Goal: Information Seeking & Learning: Check status

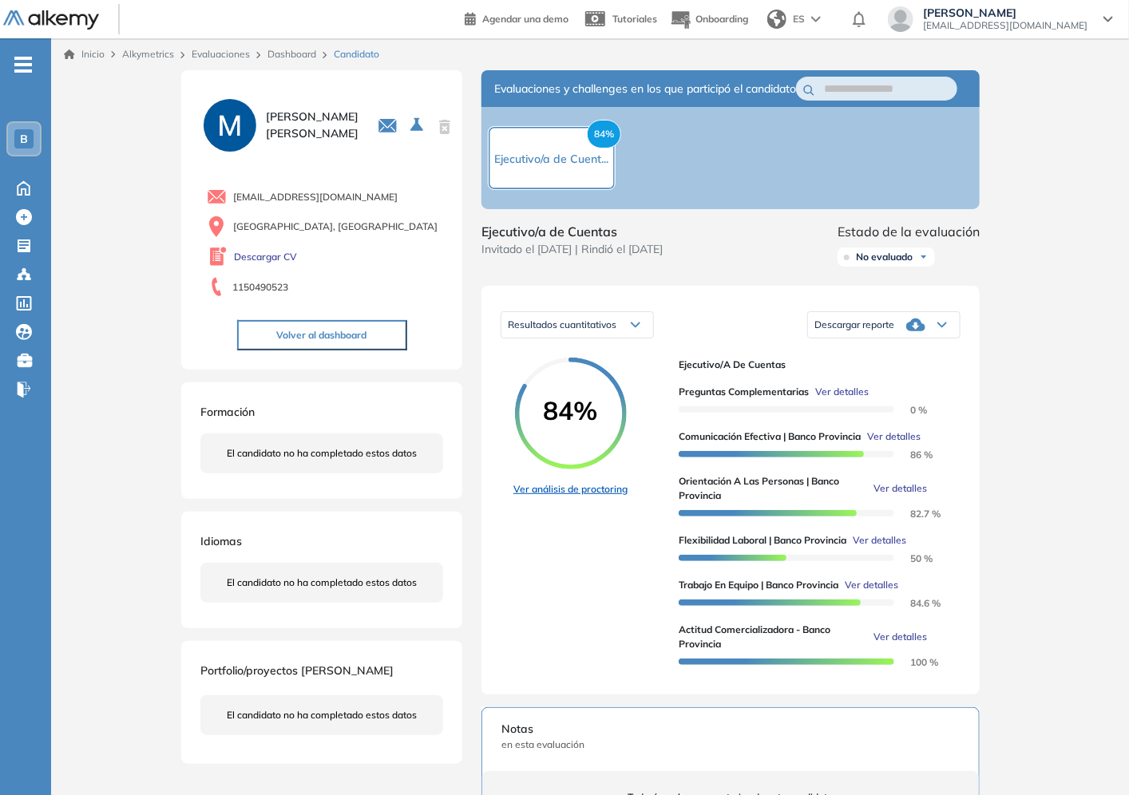
click at [536, 497] on link "Ver análisis de proctoring" at bounding box center [570, 489] width 114 height 14
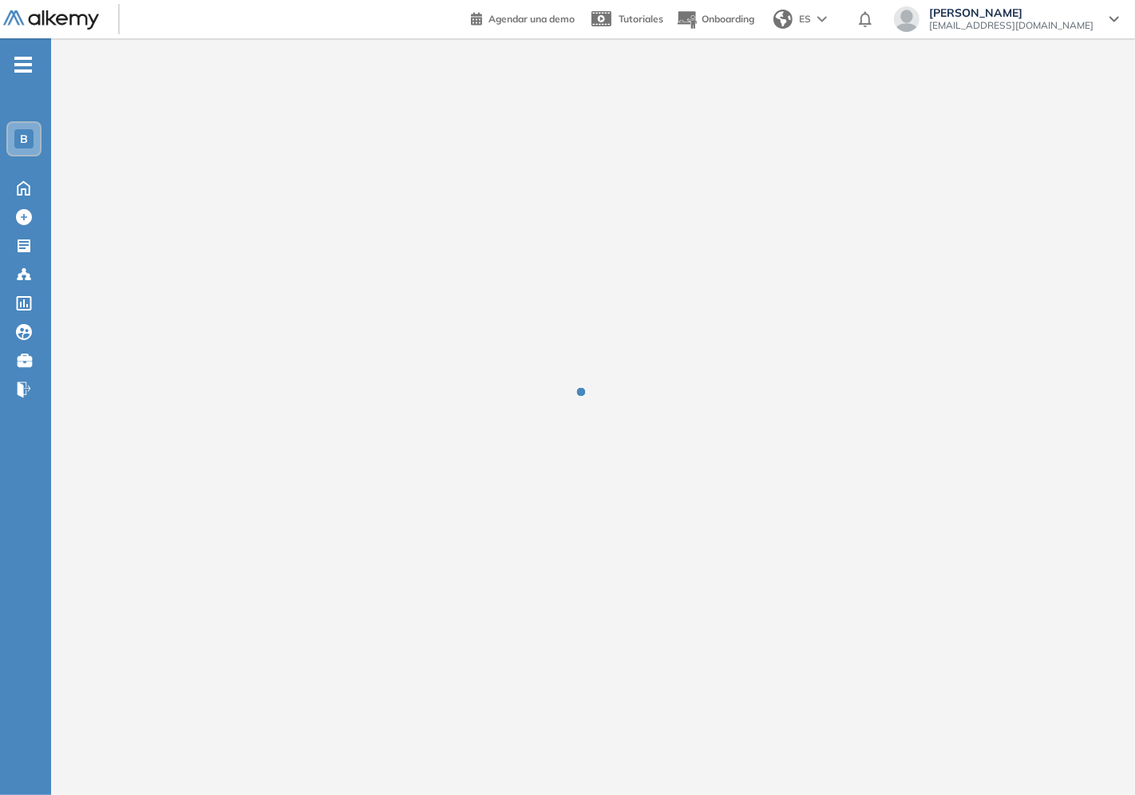
click at [588, 421] on div at bounding box center [593, 403] width 43 height 43
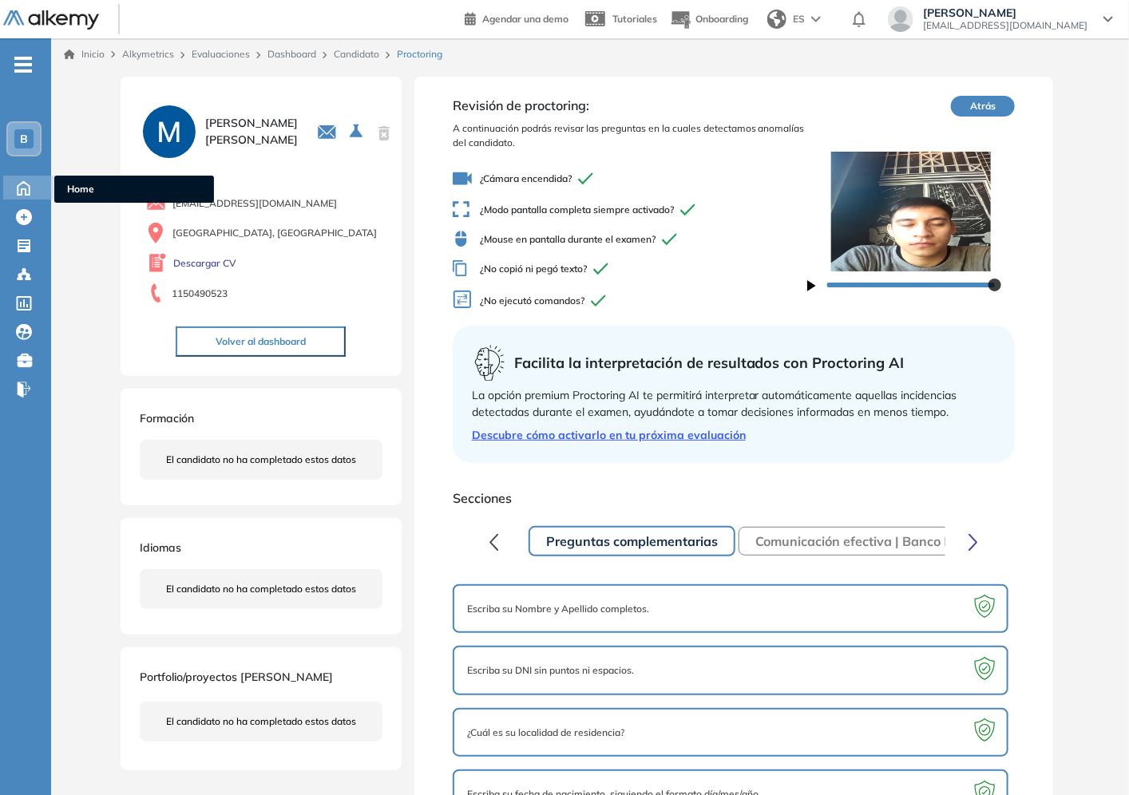
click at [25, 177] on icon at bounding box center [24, 186] width 28 height 19
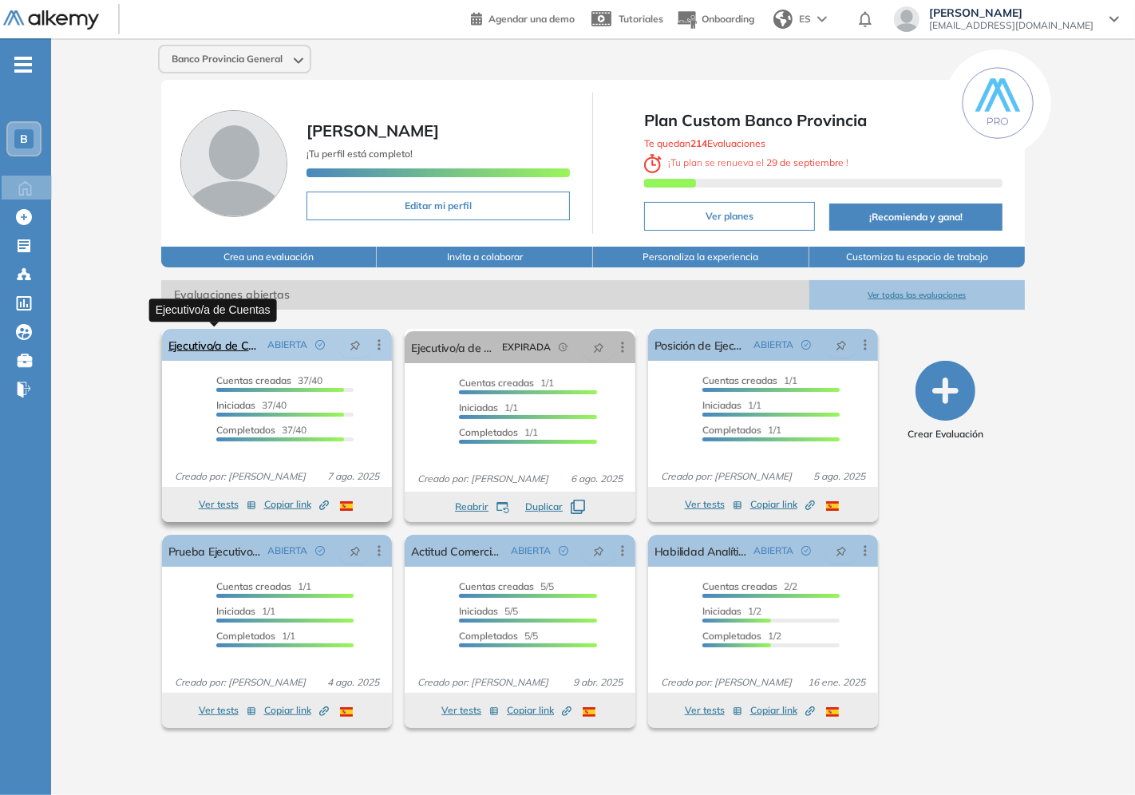
click at [230, 342] on link "Ejecutivo/a de Cuentas" at bounding box center [214, 345] width 93 height 32
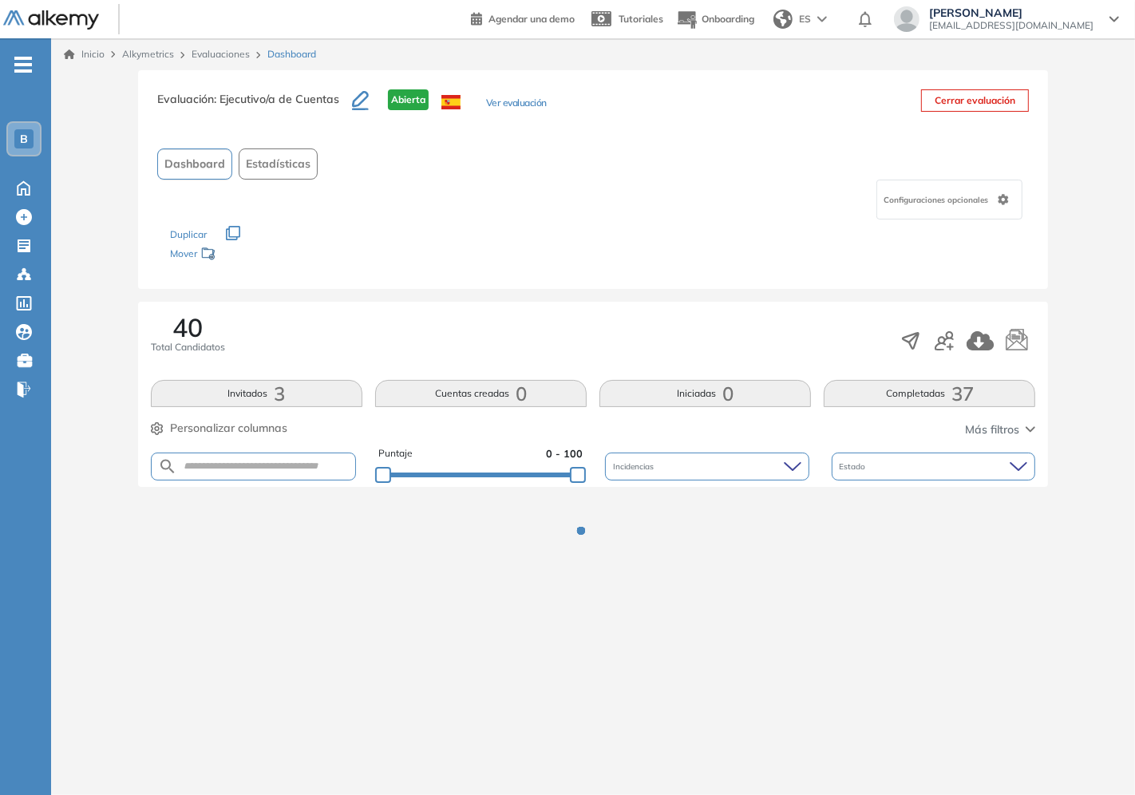
click at [660, 240] on div "Los siguientes tests ya no están disponibles o tienen una nueva versión Revisa …" at bounding box center [593, 245] width 847 height 50
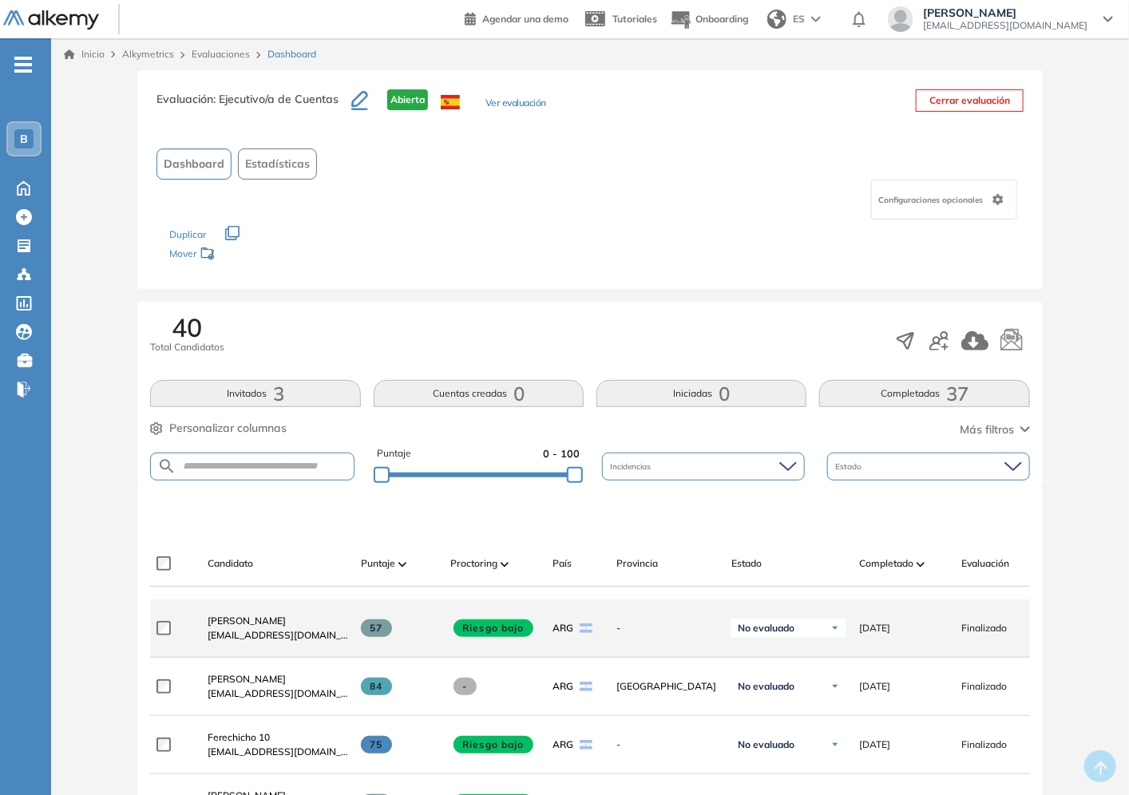
scroll to position [89, 0]
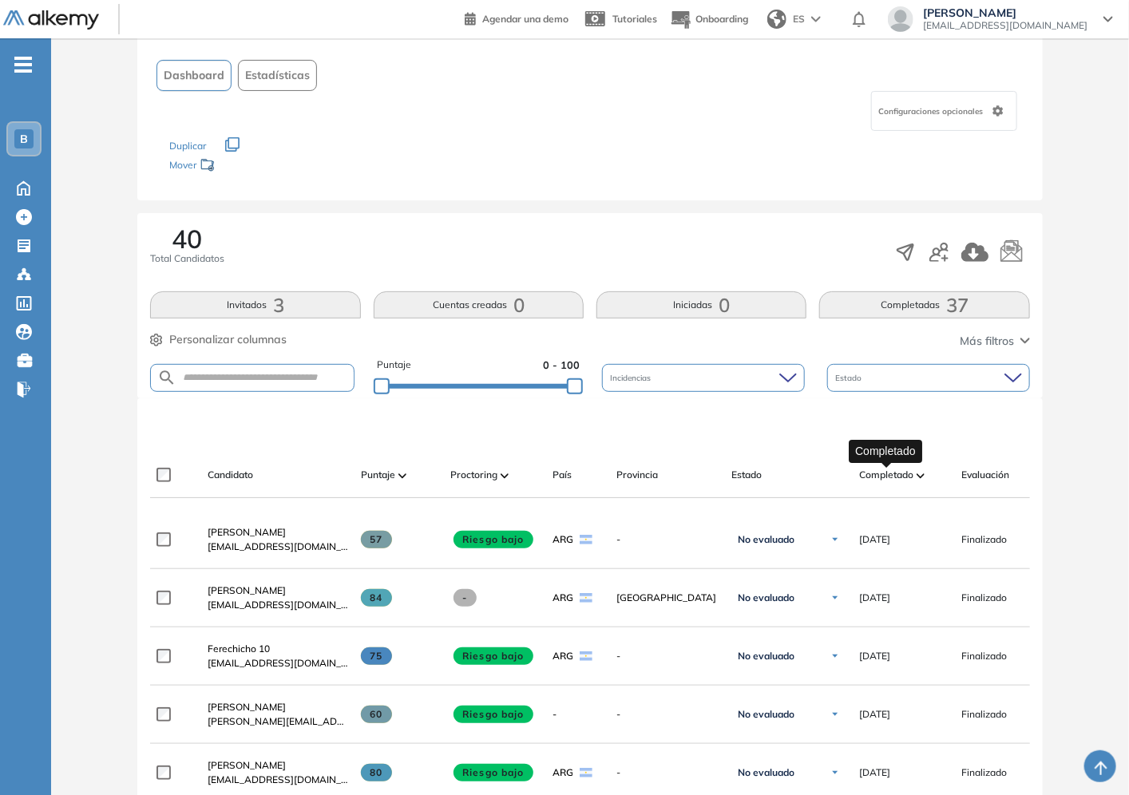
click at [905, 475] on span "Completado" at bounding box center [886, 475] width 54 height 14
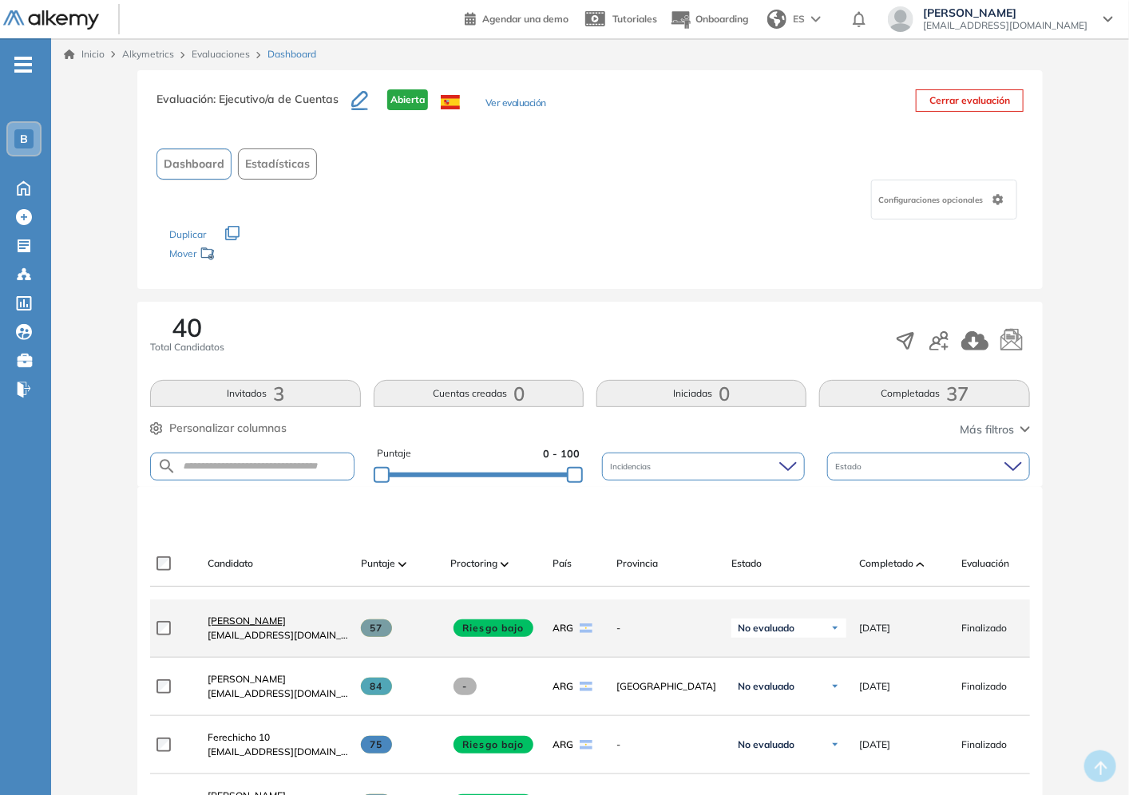
drag, startPoint x: 386, startPoint y: 625, endPoint x: 311, endPoint y: 621, distance: 75.2
click at [311, 621] on div "**********" at bounding box center [686, 629] width 1073 height 58
